Goal: Task Accomplishment & Management: Manage account settings

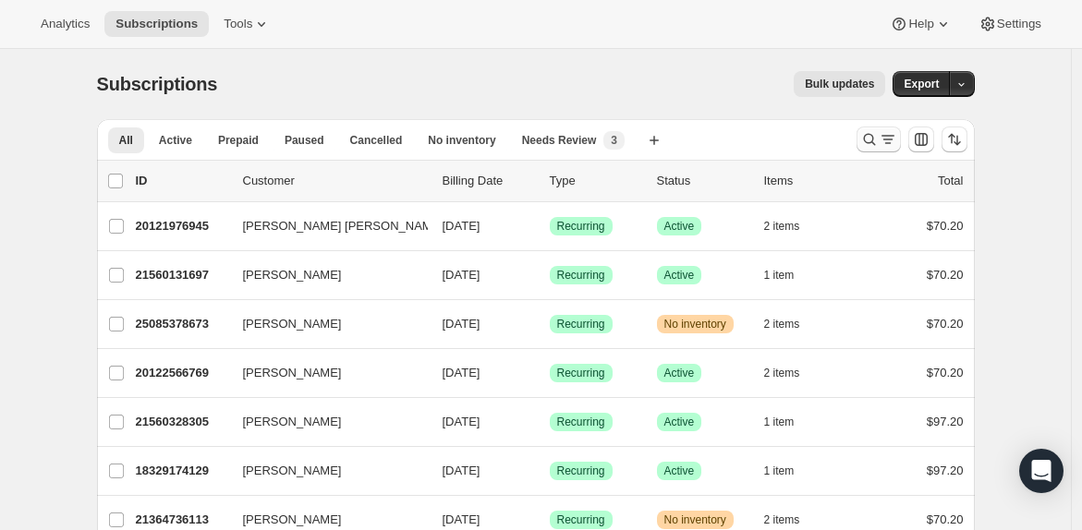
click at [875, 140] on icon "Search and filter results" at bounding box center [869, 140] width 12 height 12
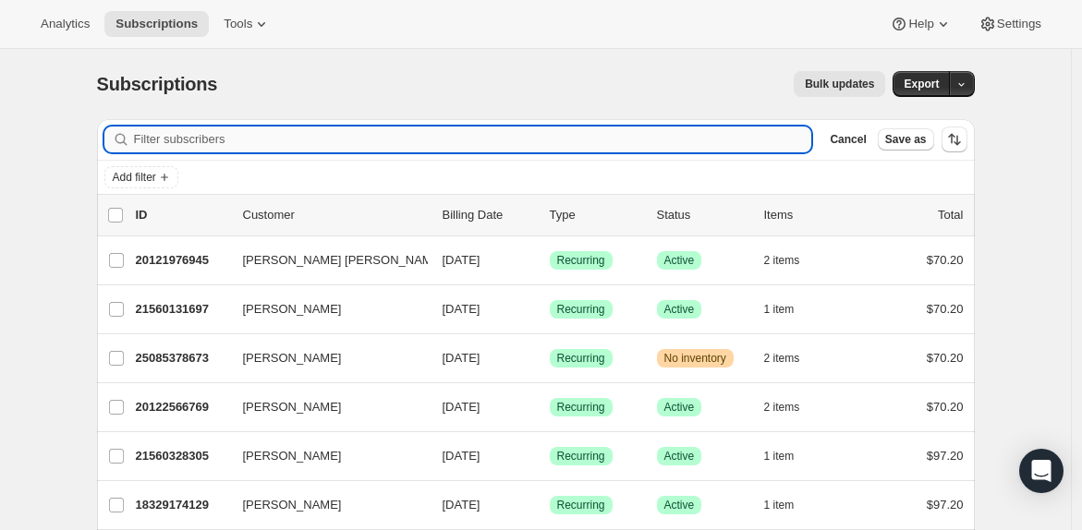
click at [409, 137] on input "Filter subscribers" at bounding box center [473, 140] width 678 height 26
paste input "[EMAIL_ADDRESS][DOMAIN_NAME]"
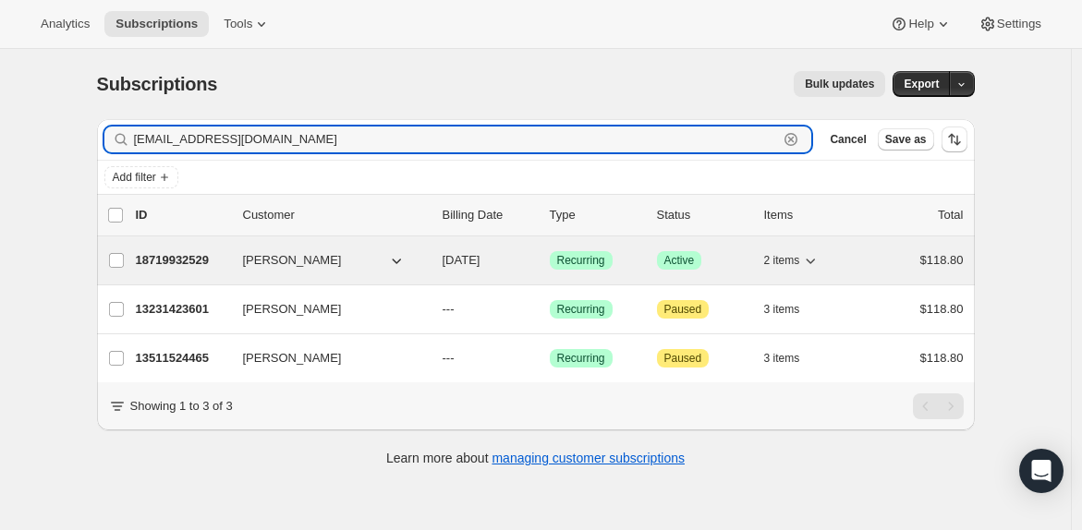
type input "[EMAIL_ADDRESS][DOMAIN_NAME]"
click at [180, 258] on p "18719932529" at bounding box center [182, 260] width 92 height 18
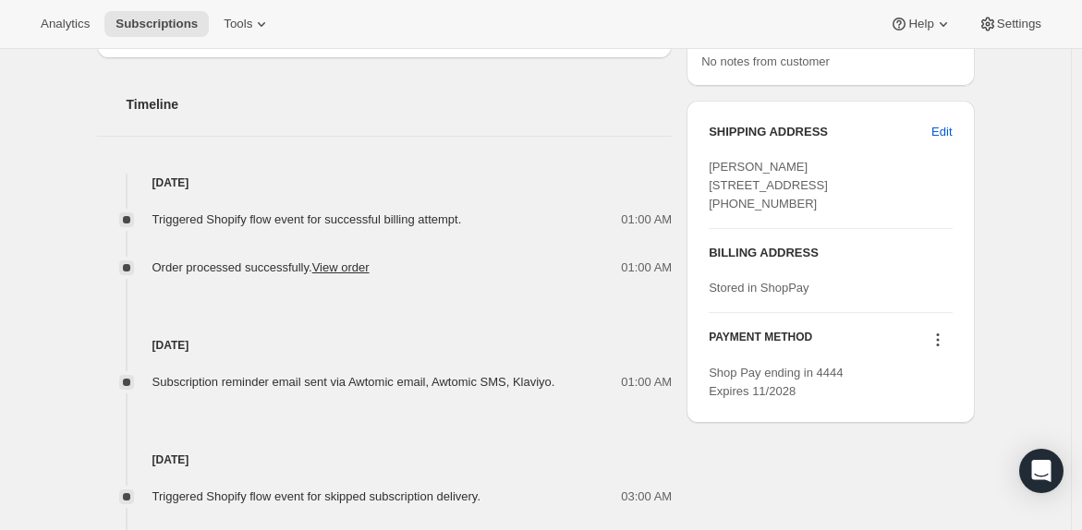
scroll to position [706, 0]
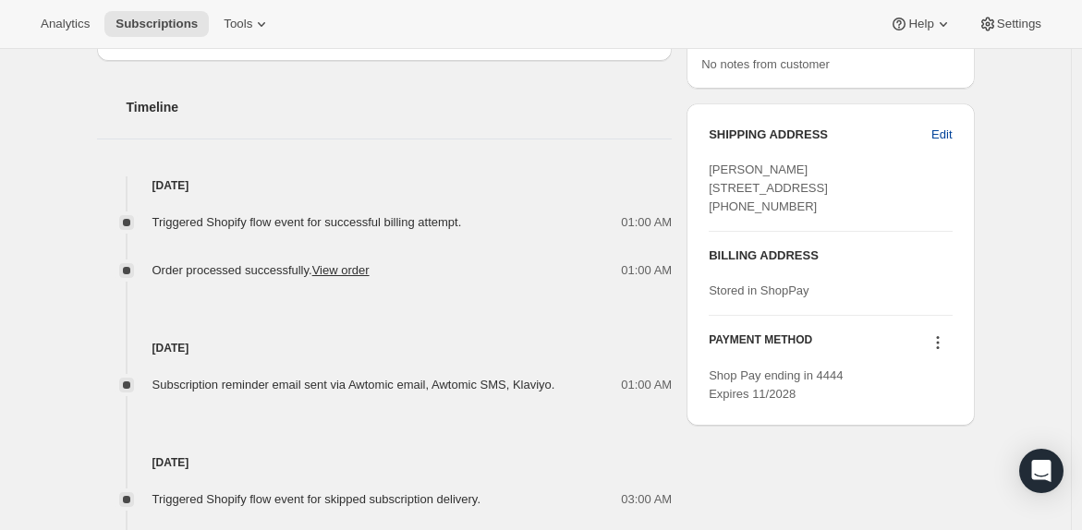
click at [947, 134] on span "Edit" at bounding box center [941, 135] width 20 height 18
select select "[GEOGRAPHIC_DATA]"
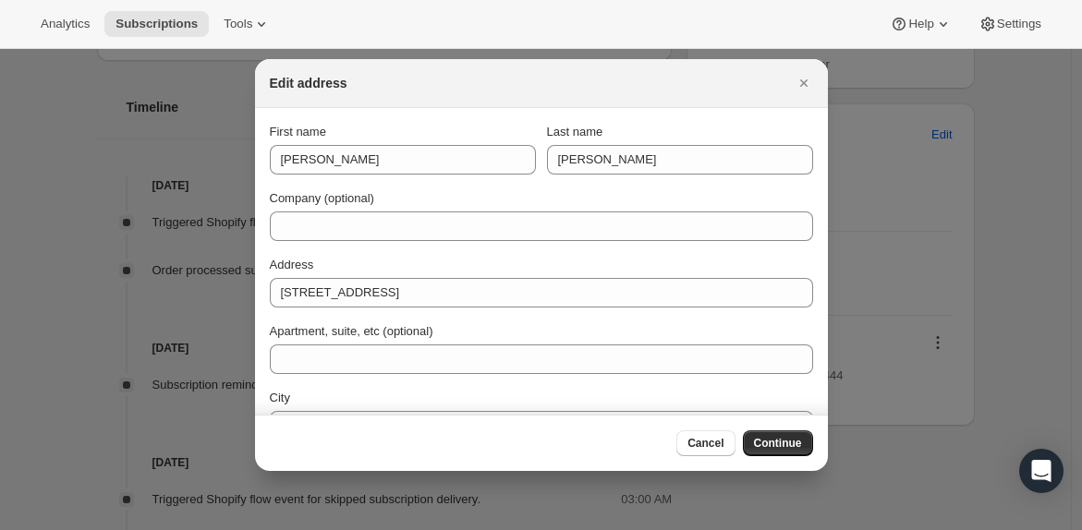
scroll to position [87, 0]
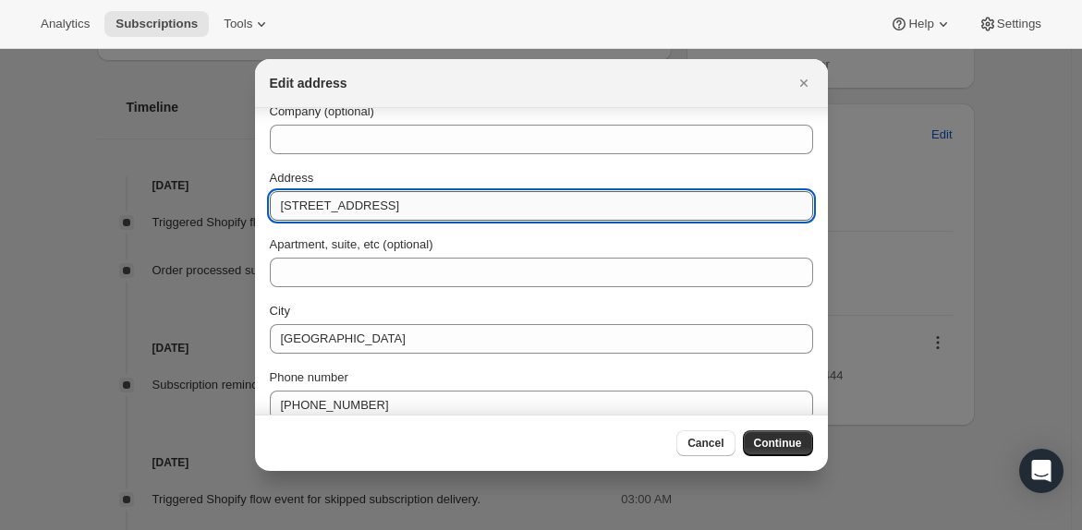
click at [429, 209] on input "[STREET_ADDRESS]" at bounding box center [541, 206] width 543 height 30
type input "[STREET_ADDRESS]"
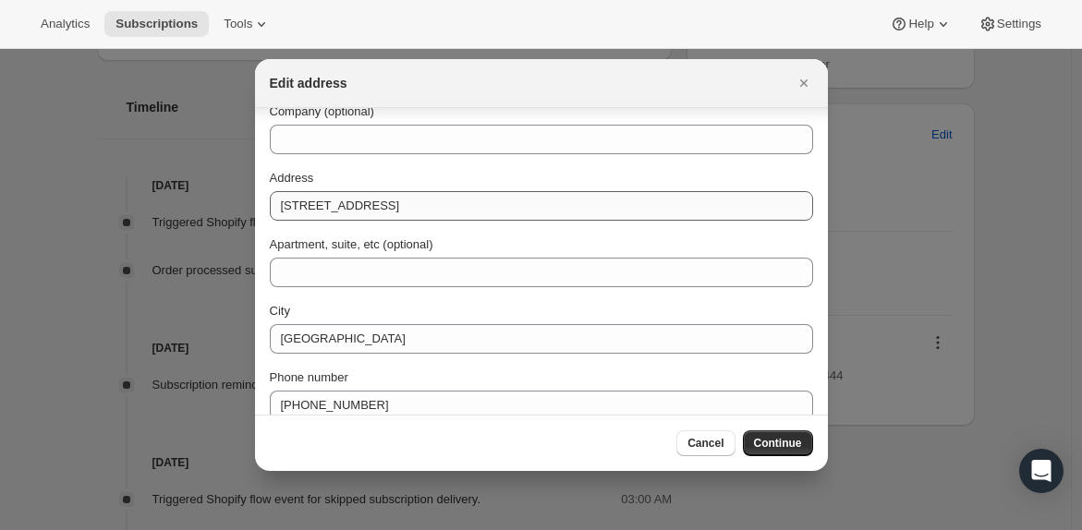
scroll to position [174, 0]
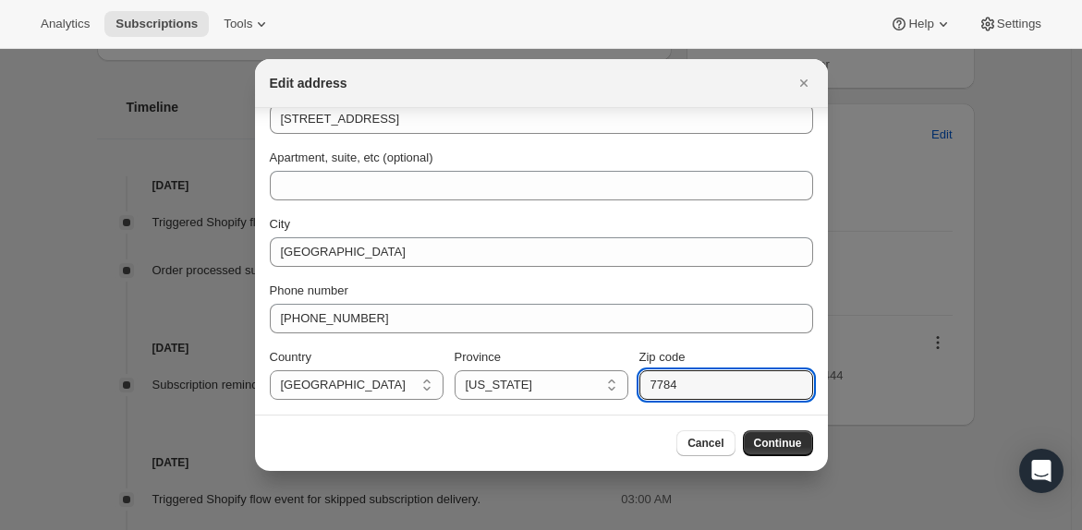
type input "77840"
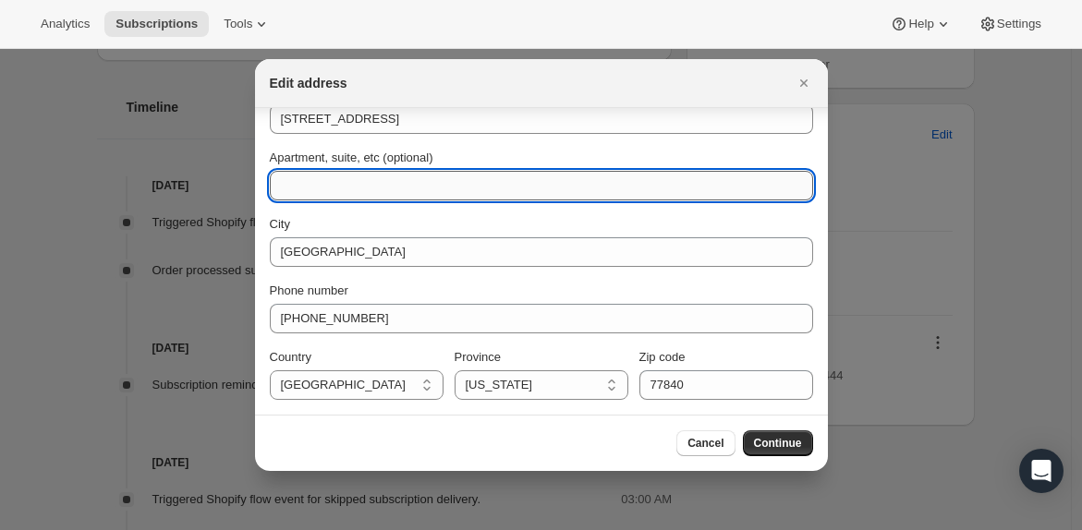
click at [455, 186] on input "Apartment, suite, etc (optional)" at bounding box center [541, 186] width 543 height 30
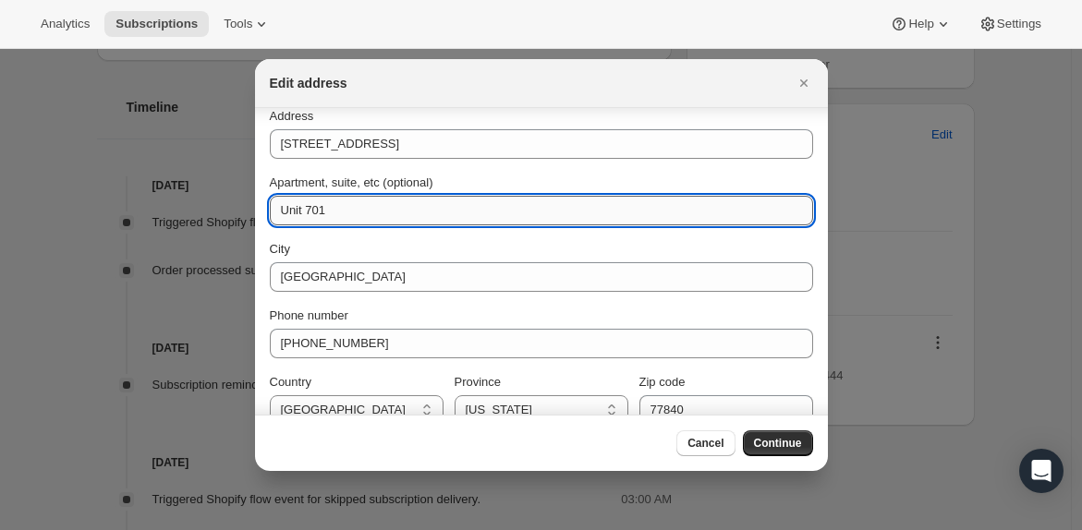
click at [489, 213] on input "Unit 701" at bounding box center [541, 211] width 543 height 30
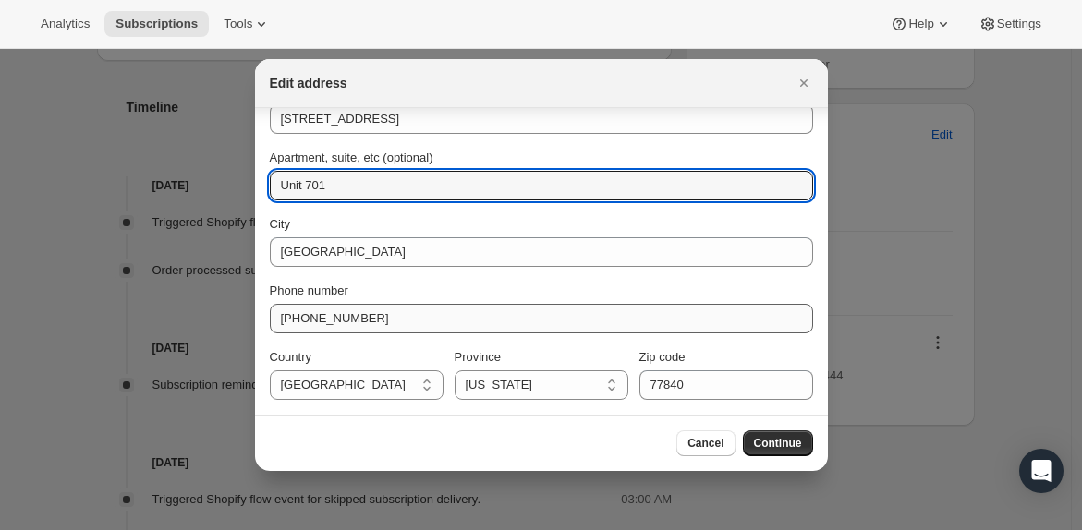
scroll to position [174, 0]
type input "Unit 701"
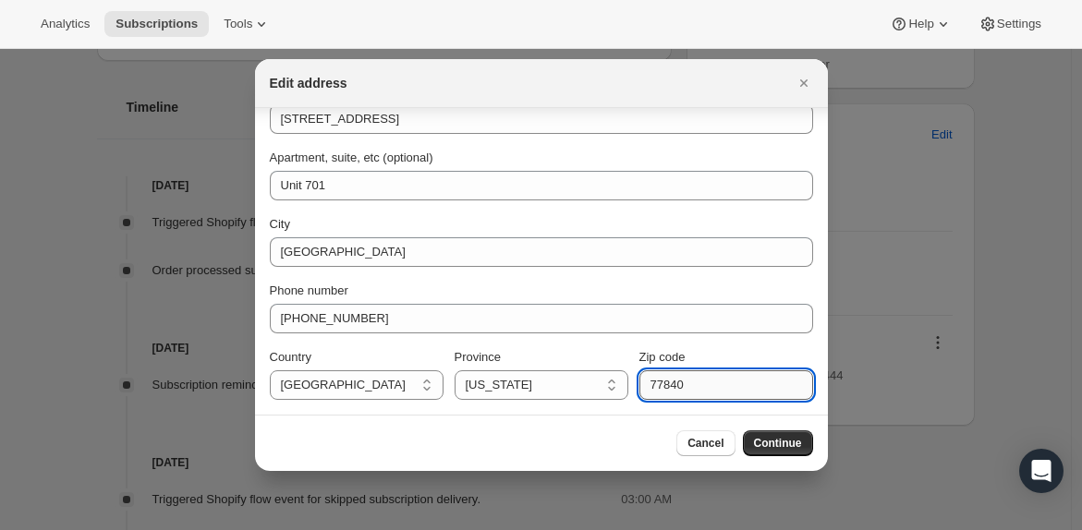
click at [708, 390] on input "77840" at bounding box center [726, 385] width 174 height 30
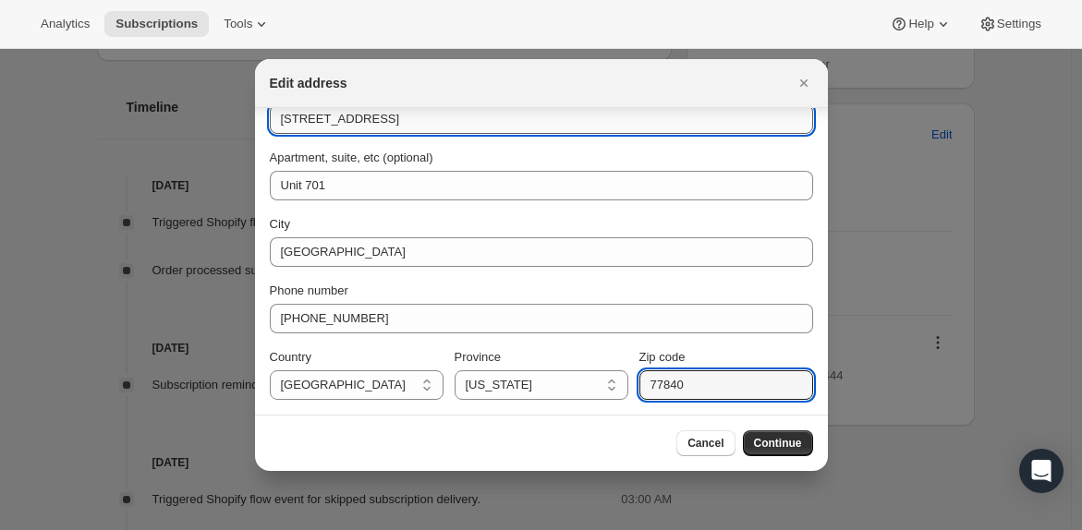
click at [635, 123] on input "[STREET_ADDRESS]" at bounding box center [541, 119] width 543 height 30
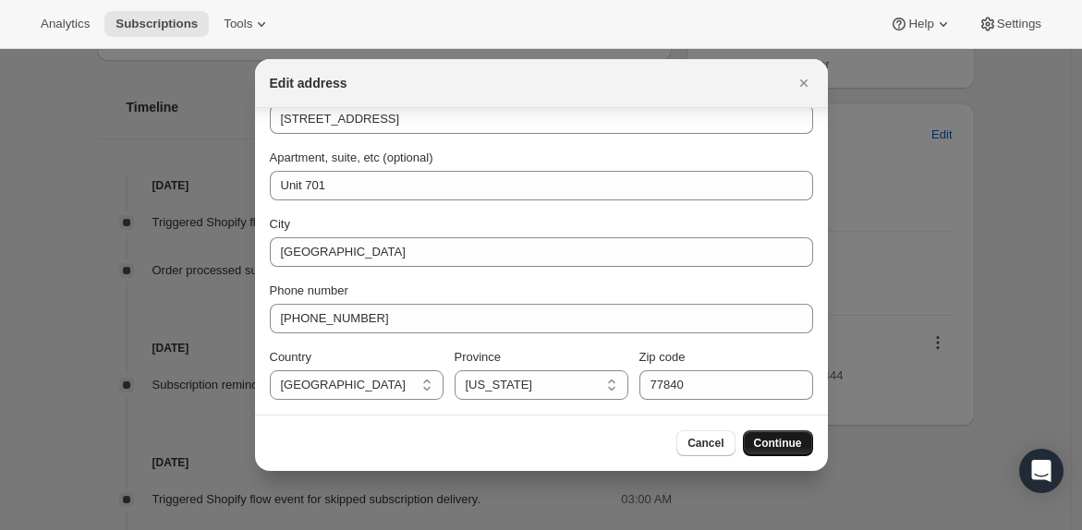
click at [785, 435] on button "Continue" at bounding box center [778, 444] width 70 height 26
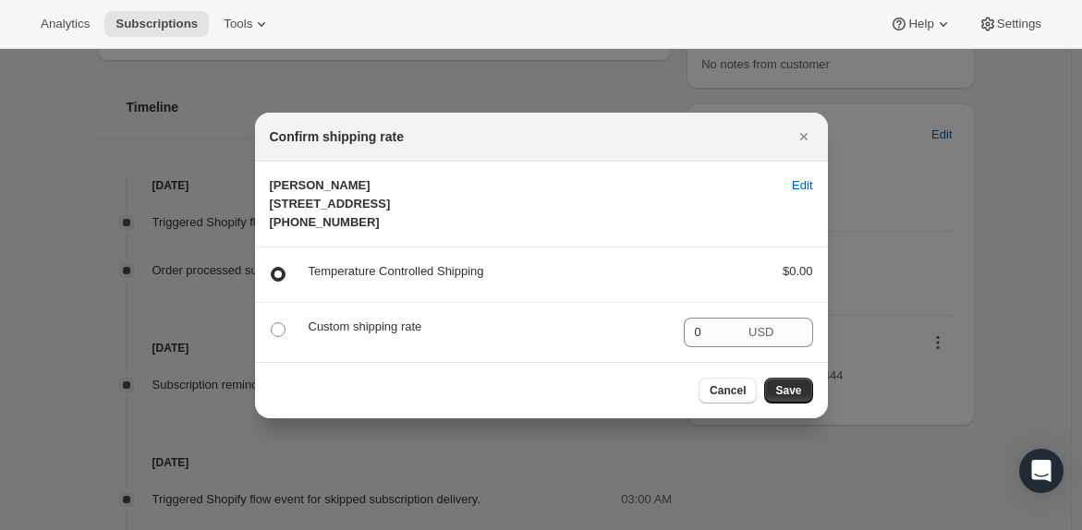
scroll to position [0, 0]
click at [796, 398] on span "Save" at bounding box center [788, 390] width 26 height 15
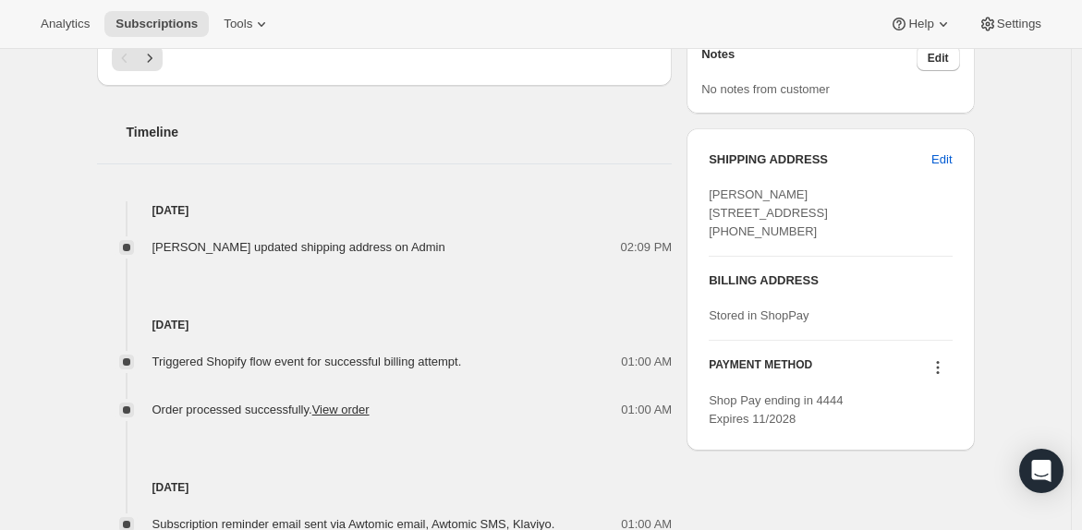
scroll to position [767, 0]
click at [996, 114] on div "Subscription #18719932529. This page is ready Subscription #18719932529 Success…" at bounding box center [536, 174] width 922 height 1785
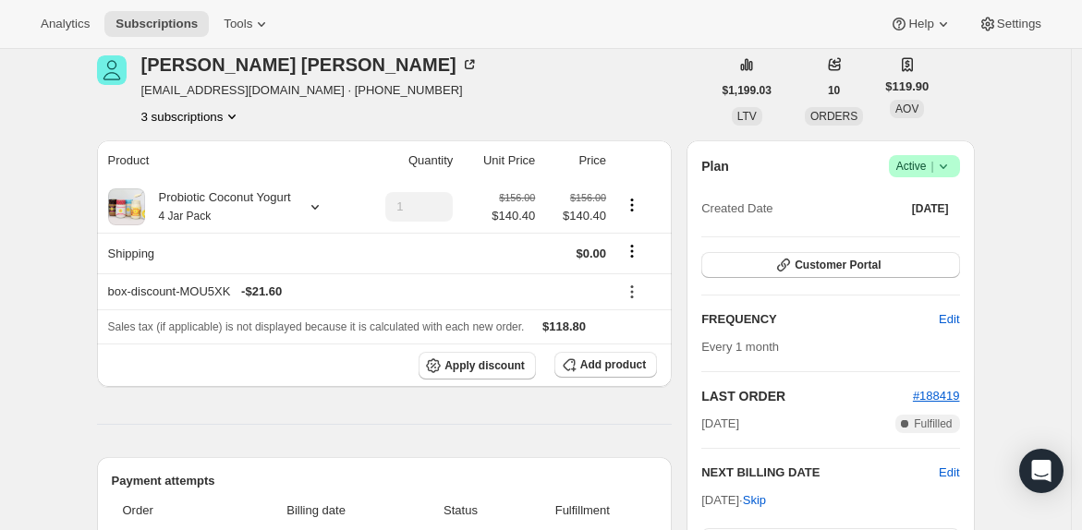
scroll to position [167, 0]
